Goal: Entertainment & Leisure: Browse casually

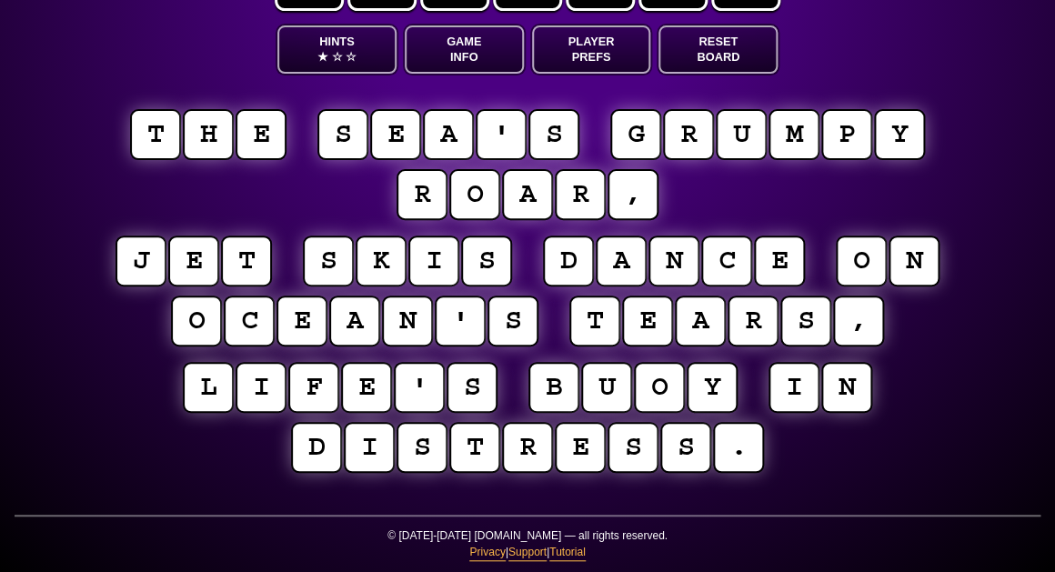
scroll to position [87, 0]
click at [469, 61] on button "Game Info" at bounding box center [464, 49] width 119 height 48
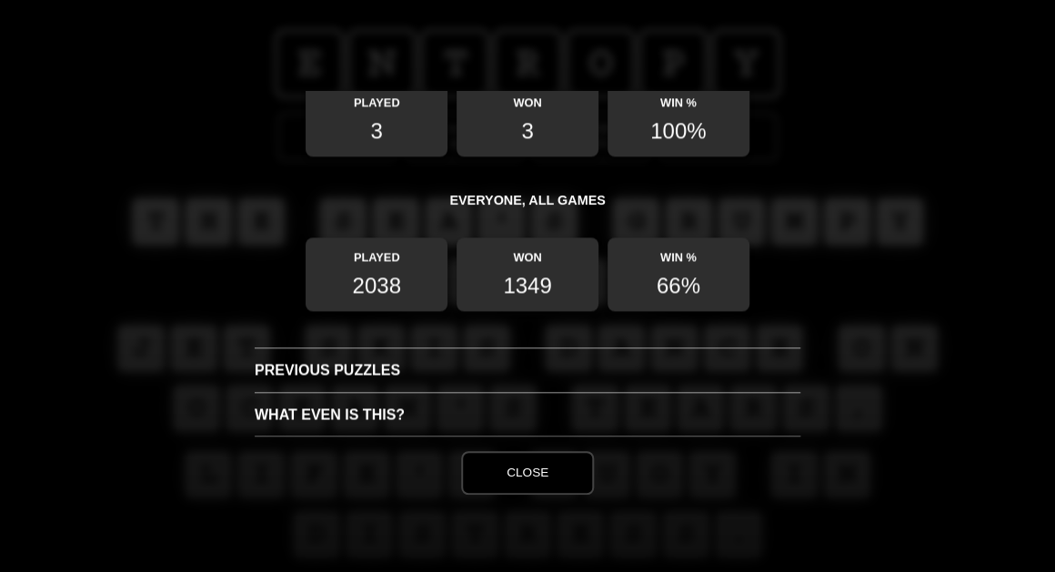
scroll to position [704, 0]
click at [334, 370] on h3 "Previous Puzzles" at bounding box center [527, 370] width 545 height 45
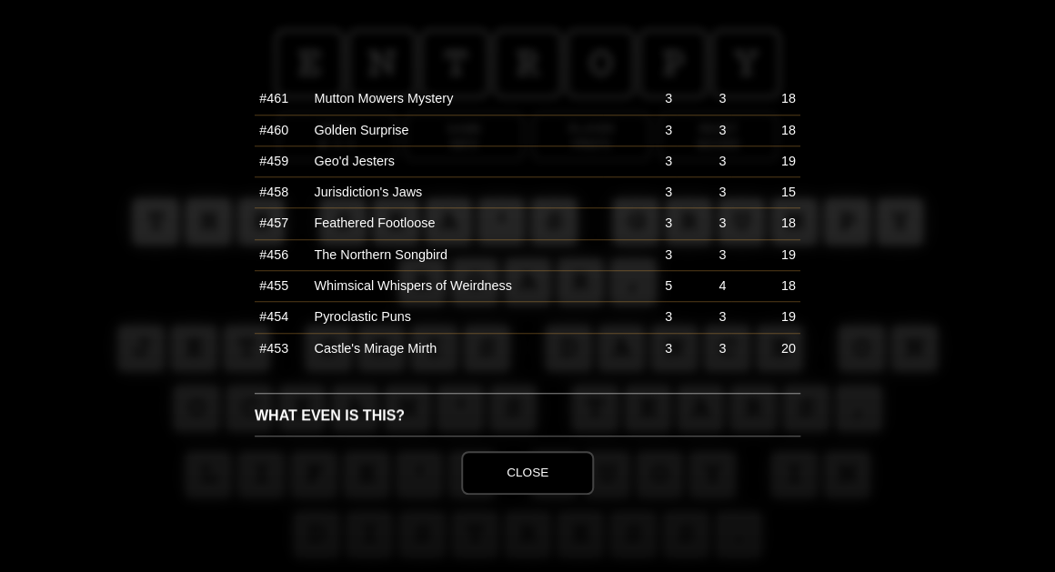
scroll to position [385, 0]
click at [335, 409] on h3 "What even is this?" at bounding box center [527, 416] width 545 height 45
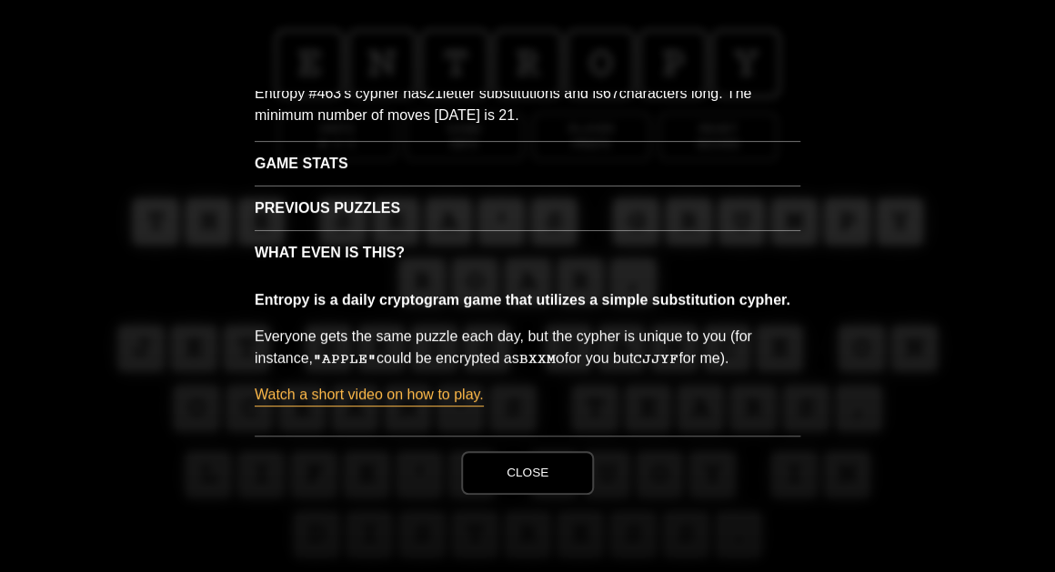
scroll to position [85, 0]
click at [335, 200] on h3 "Previous Puzzles" at bounding box center [527, 207] width 545 height 45
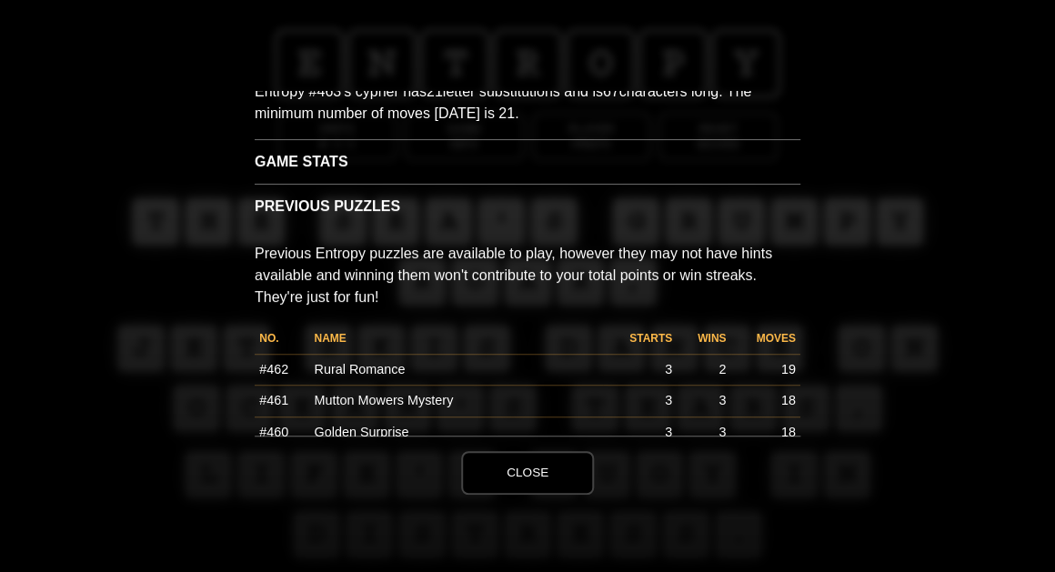
click at [366, 368] on td "Rural Romance" at bounding box center [456, 369] width 294 height 31
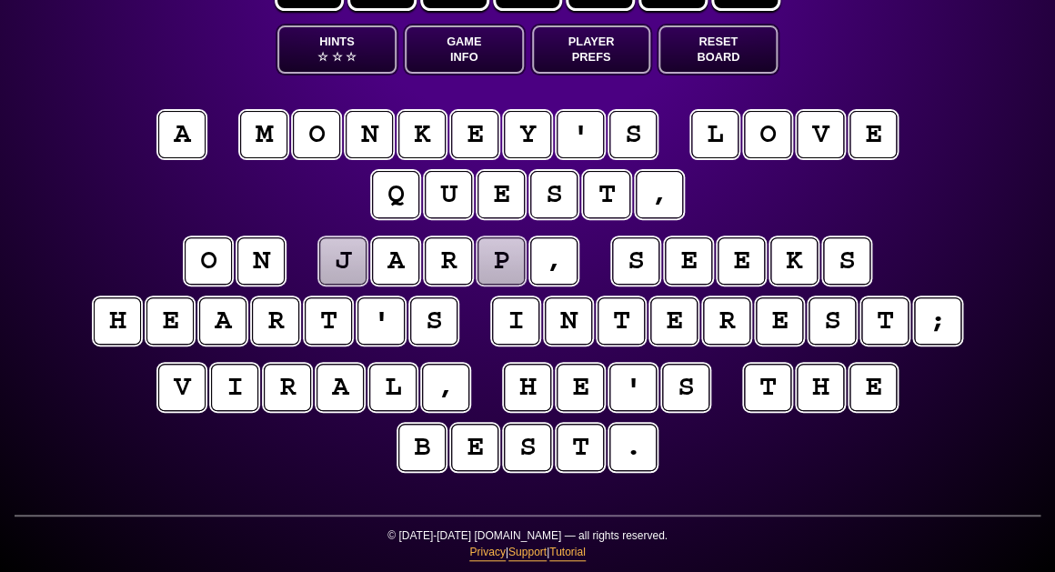
scroll to position [87, 0]
click at [265, 143] on puzzle-tile "m" at bounding box center [263, 134] width 47 height 47
click at [340, 266] on puzzle-tile "j" at bounding box center [342, 260] width 47 height 47
click at [506, 257] on puzzle-tile "p" at bounding box center [500, 260] width 47 height 47
type input "***"
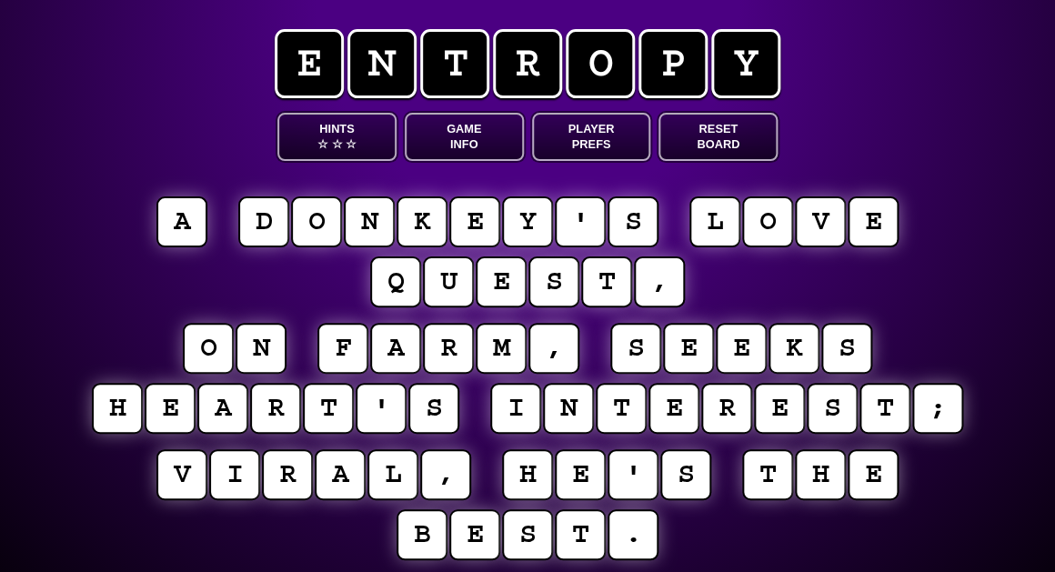
scroll to position [0, 0]
click at [276, 229] on puzzle-tile "d" at bounding box center [263, 221] width 47 height 47
click at [260, 226] on puzzle-tile "d" at bounding box center [263, 221] width 47 height 47
click at [504, 355] on puzzle-tile "m" at bounding box center [500, 348] width 47 height 47
click at [458, 132] on button "Game Info" at bounding box center [464, 137] width 119 height 48
